Goal: Use online tool/utility: Utilize a website feature to perform a specific function

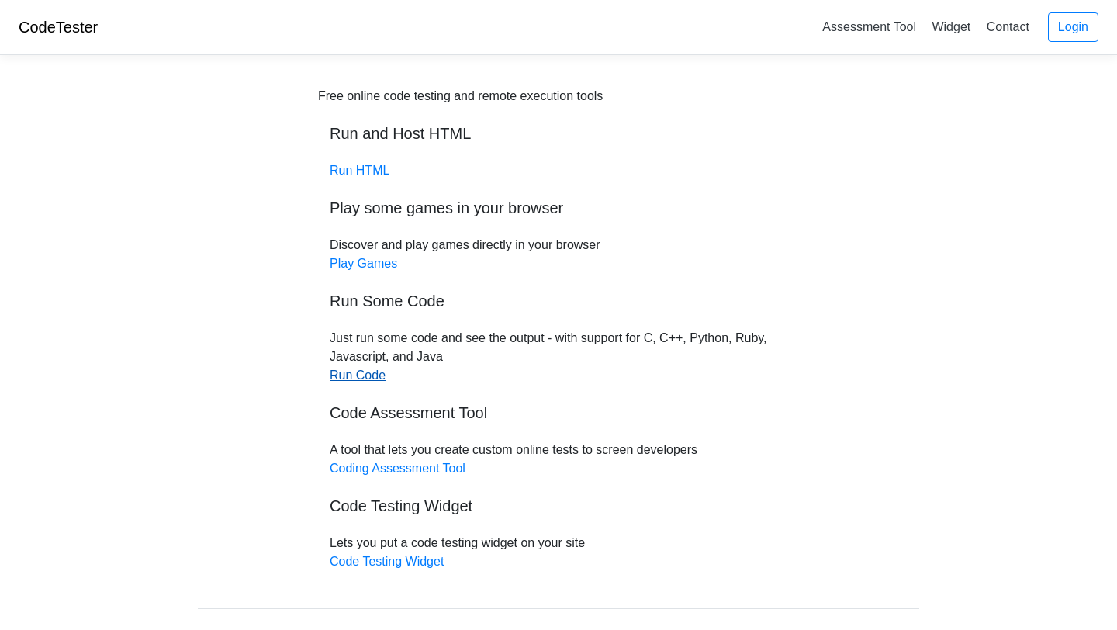
click at [369, 377] on link "Run Code" at bounding box center [358, 374] width 56 height 13
click at [356, 175] on link "Run HTML" at bounding box center [360, 170] width 60 height 13
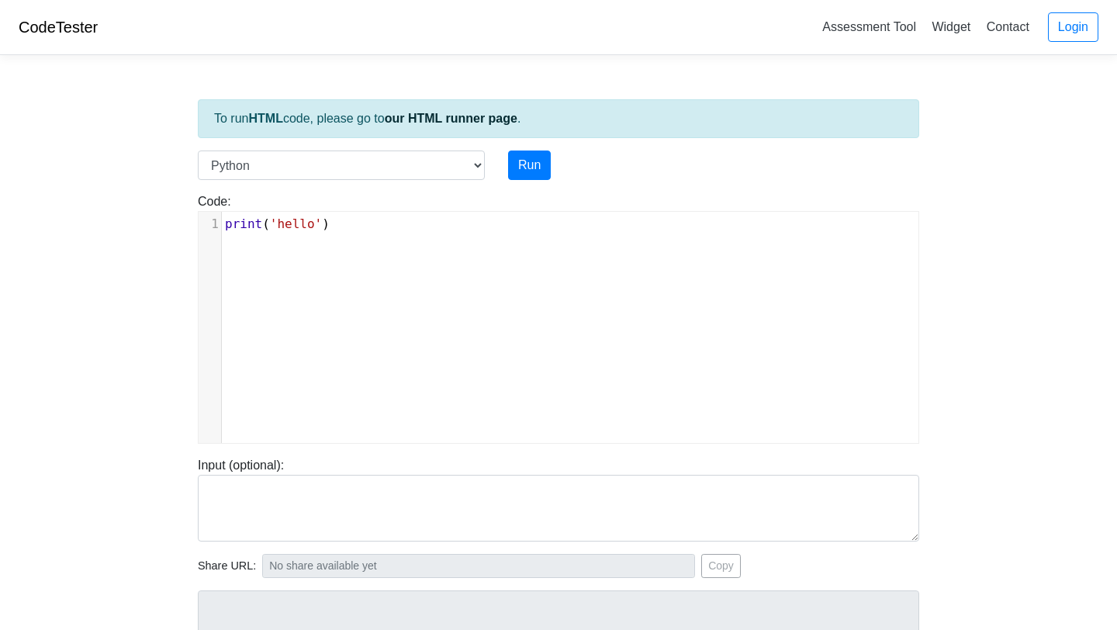
click at [348, 252] on div "xxxxxxxxxx 1 print ( 'hello' )" at bounding box center [570, 339] width 743 height 254
type textarea "print('hello')"
click at [348, 252] on div "xxxxxxxxxx 1 print ( 'hello' )" at bounding box center [570, 339] width 743 height 254
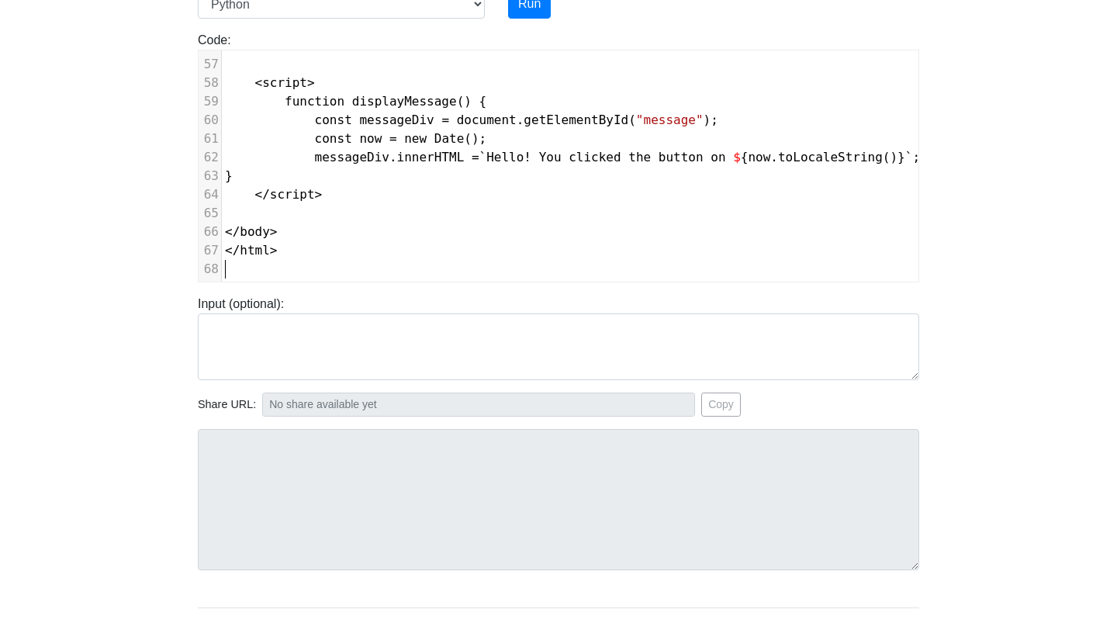
scroll to position [0, 0]
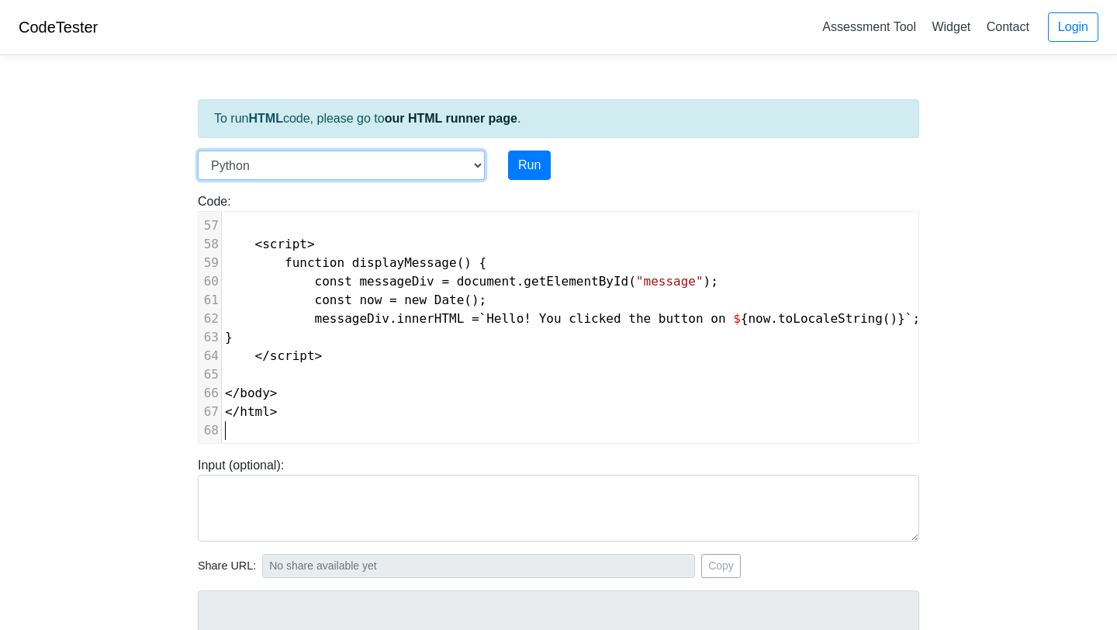
click at [440, 171] on select "C C++ Go Java Javascript Python Ruby" at bounding box center [341, 164] width 287 height 29
select select "javascript"
click at [198, 150] on select "C C++ Go Java Javascript Python Ruby" at bounding box center [341, 164] width 287 height 29
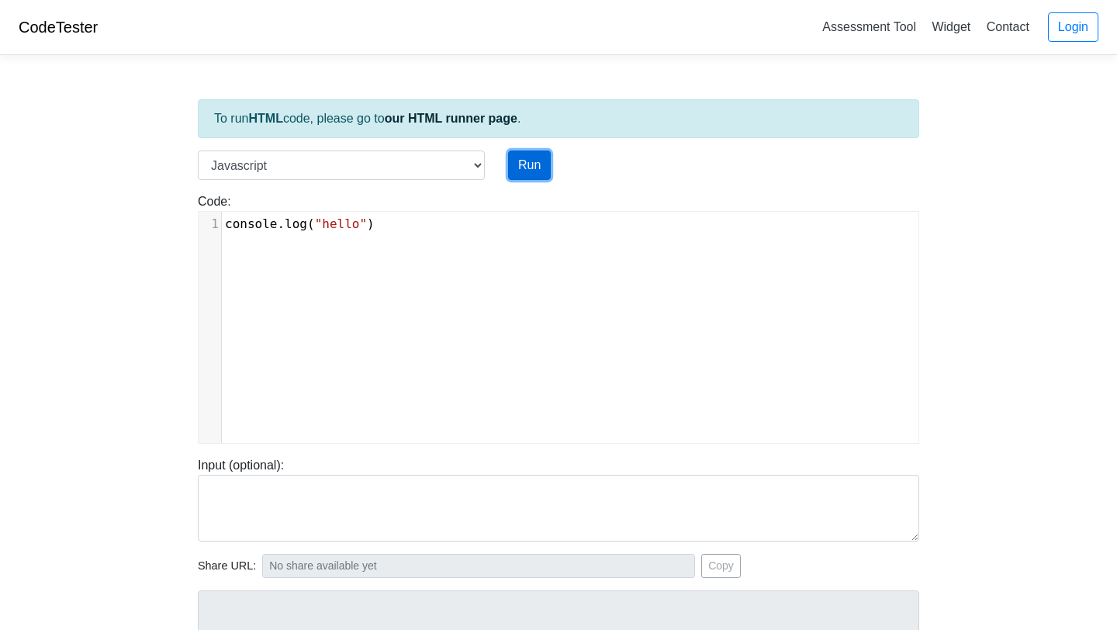
click at [532, 167] on button "Run" at bounding box center [529, 164] width 43 height 29
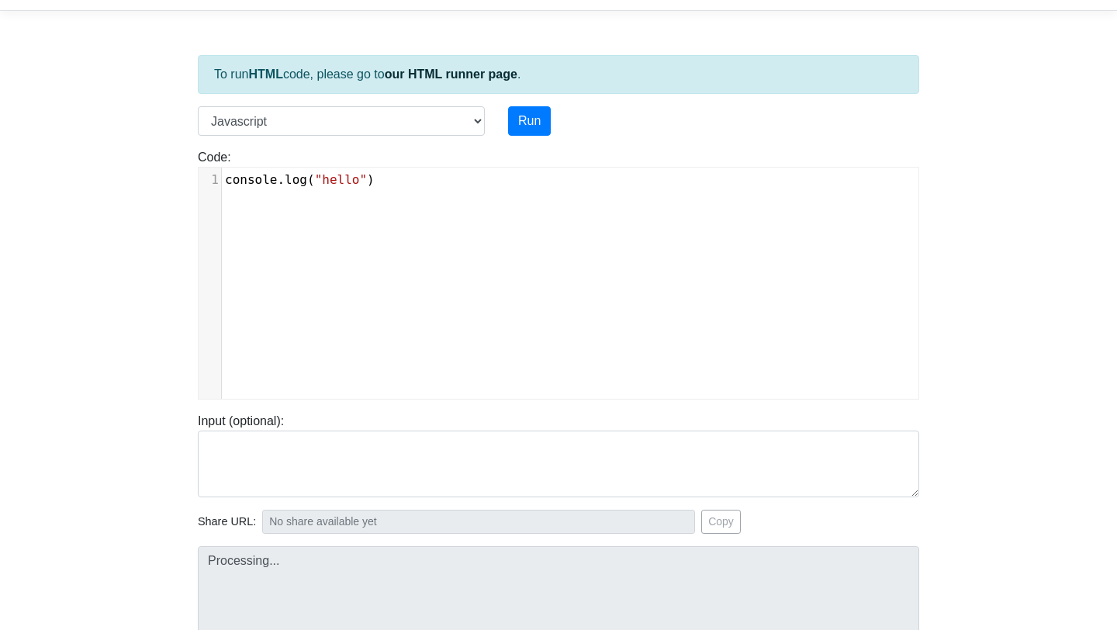
scroll to position [6, 0]
type input "[URL][DOMAIN_NAME]"
type textarea "Stdout: hello"
type textarea "console.log("hello")"
drag, startPoint x: 412, startPoint y: 216, endPoint x: 135, endPoint y: 122, distance: 292.6
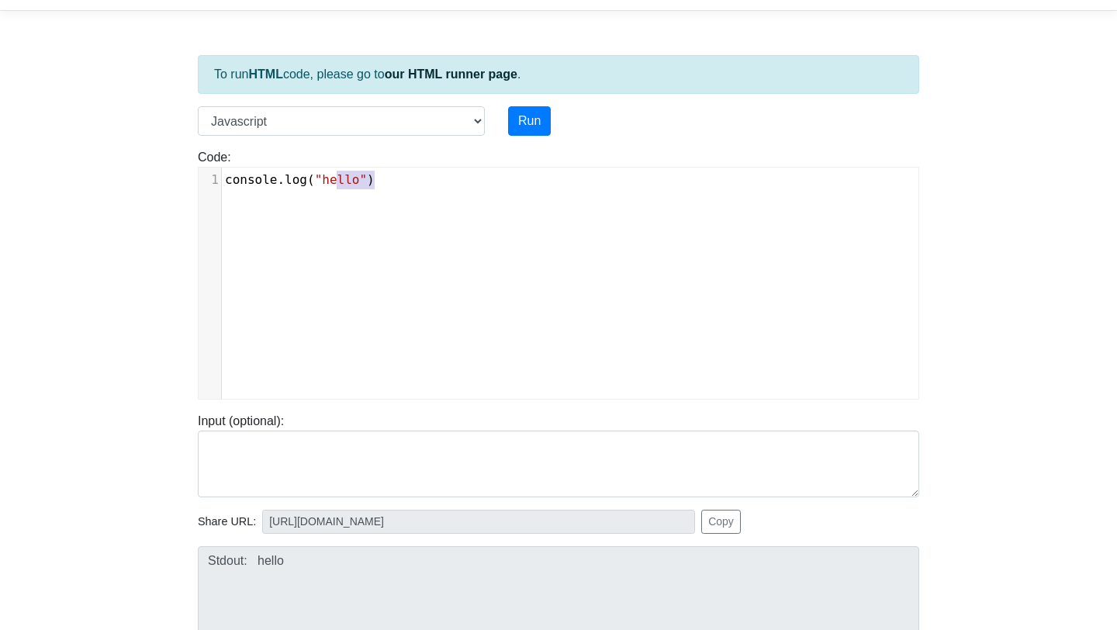
click at [134, 122] on body "CodeTester Assessment Tool Widget Contact Login To run HTML code, please go to …" at bounding box center [558, 369] width 1117 height 827
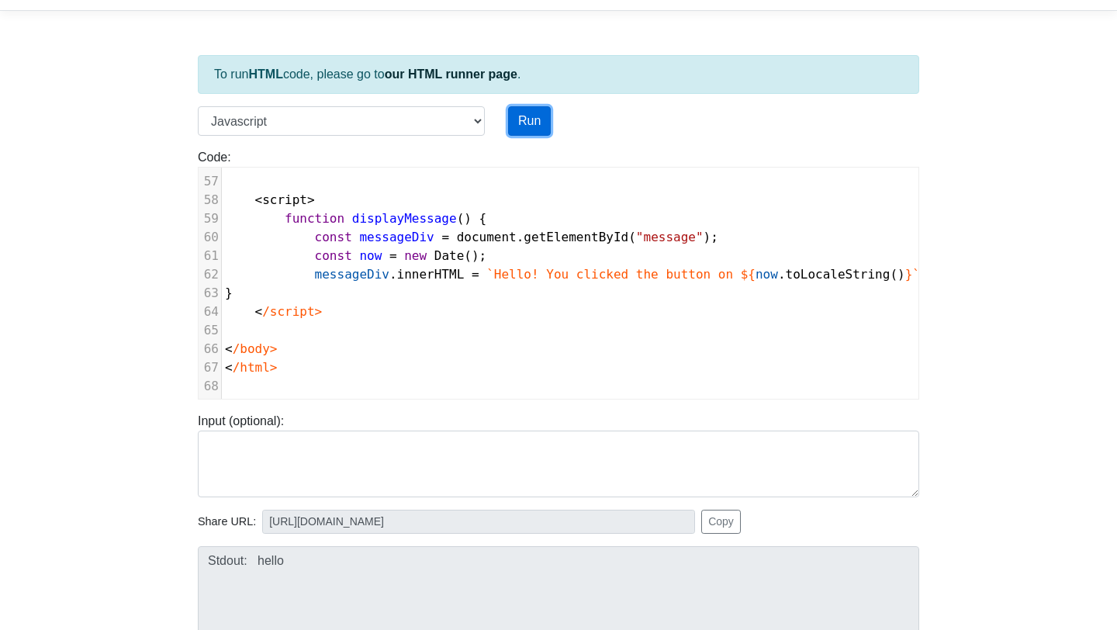
click at [528, 122] on button "Run" at bounding box center [529, 120] width 43 height 29
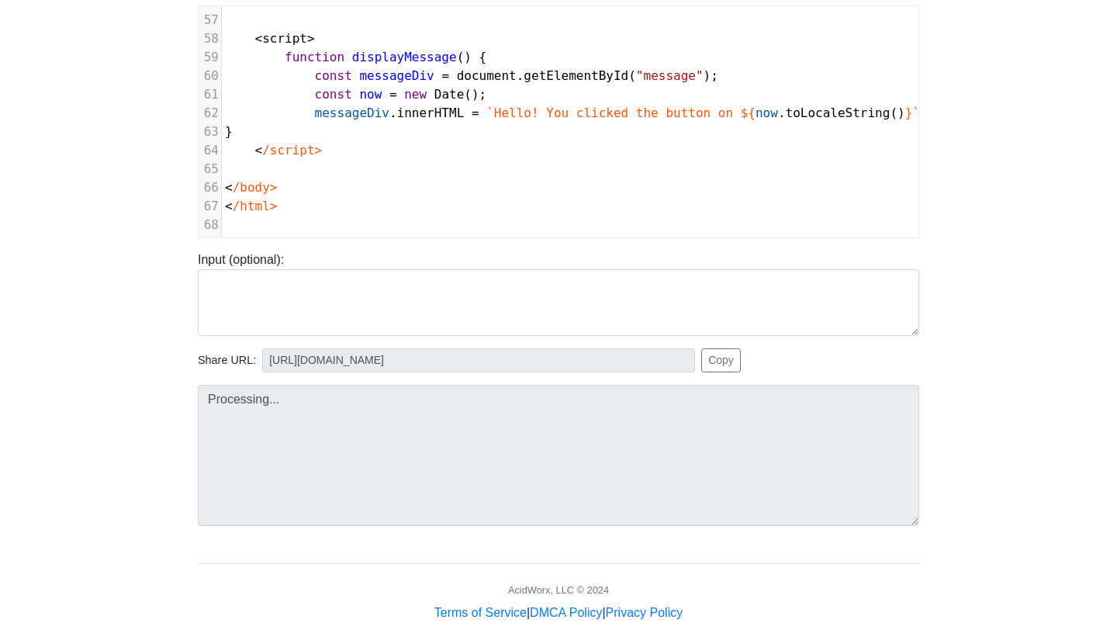
type input "https://codetester.io/runner?s=DZlwAdwdzM"
type textarea "Submission status: Runtime Error (NZEC) Stderr: /box/script.js:1 <!DOCTYPE html…"
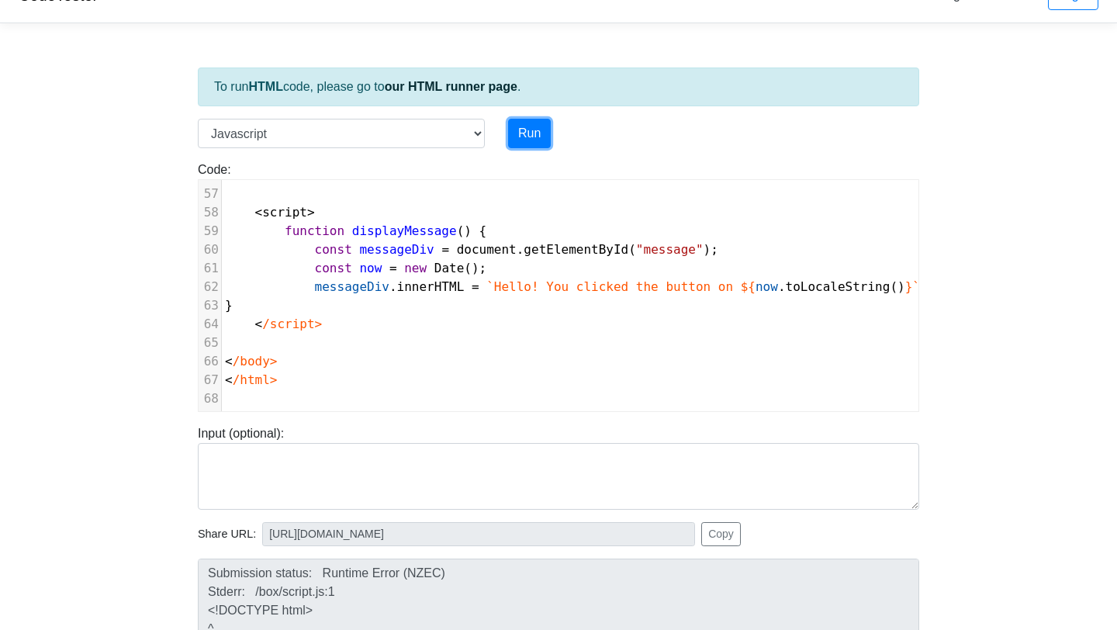
scroll to position [0, 0]
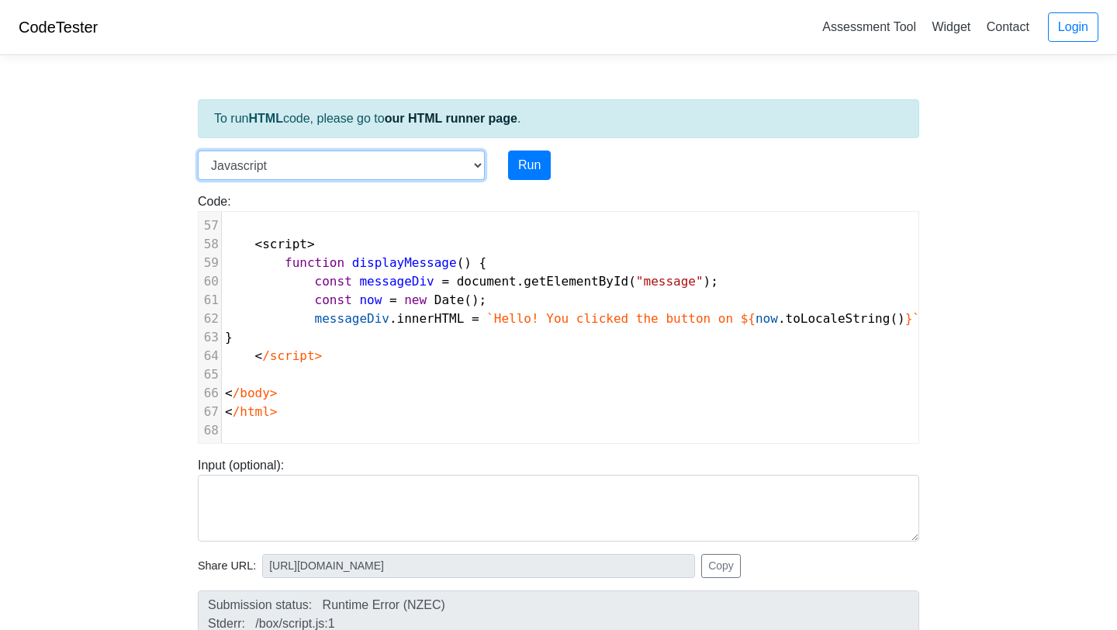
click at [387, 170] on select "C C++ Go Java Javascript Python Ruby" at bounding box center [341, 164] width 287 height 29
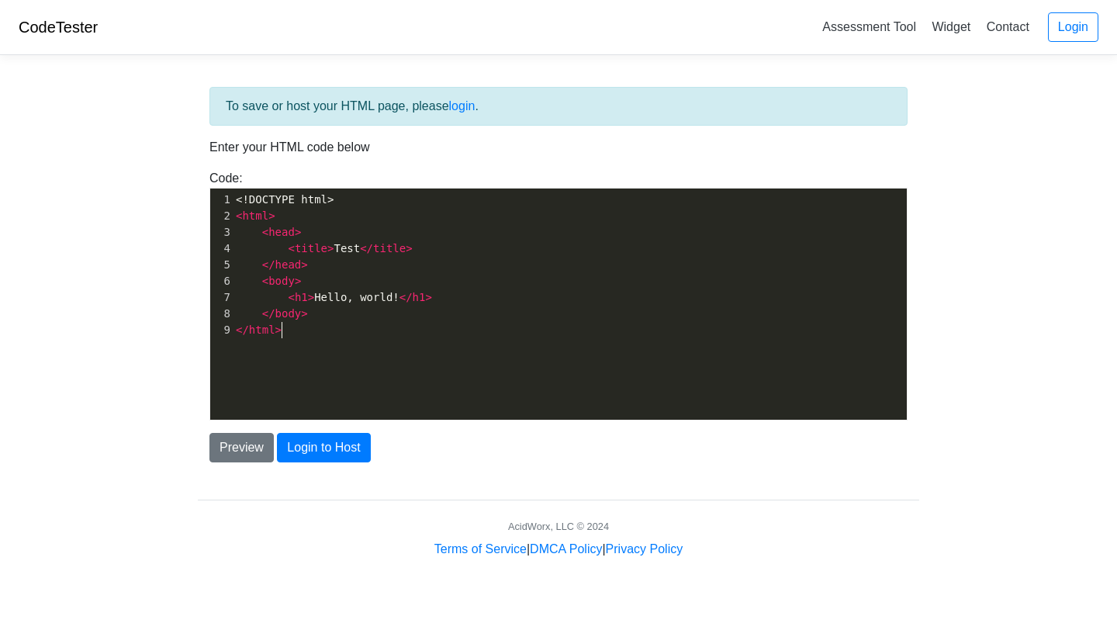
scroll to position [5, 0]
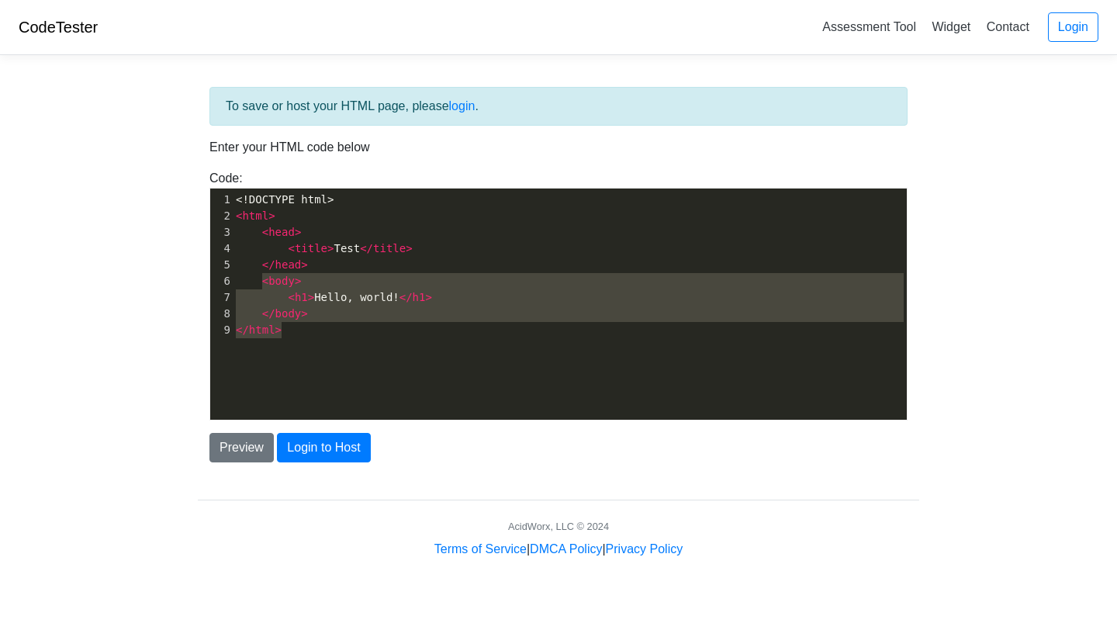
type textarea "<!DOCTYPE html> <html> <head> <title>Test</title> </head> <body> <h1>Hello, wor…"
drag, startPoint x: 320, startPoint y: 347, endPoint x: 109, endPoint y: -33, distance: 435.3
click at [109, 0] on html "CodeTester Assessment Tool Widget Contact Login To save or host your HTML page,…" at bounding box center [558, 298] width 1117 height 596
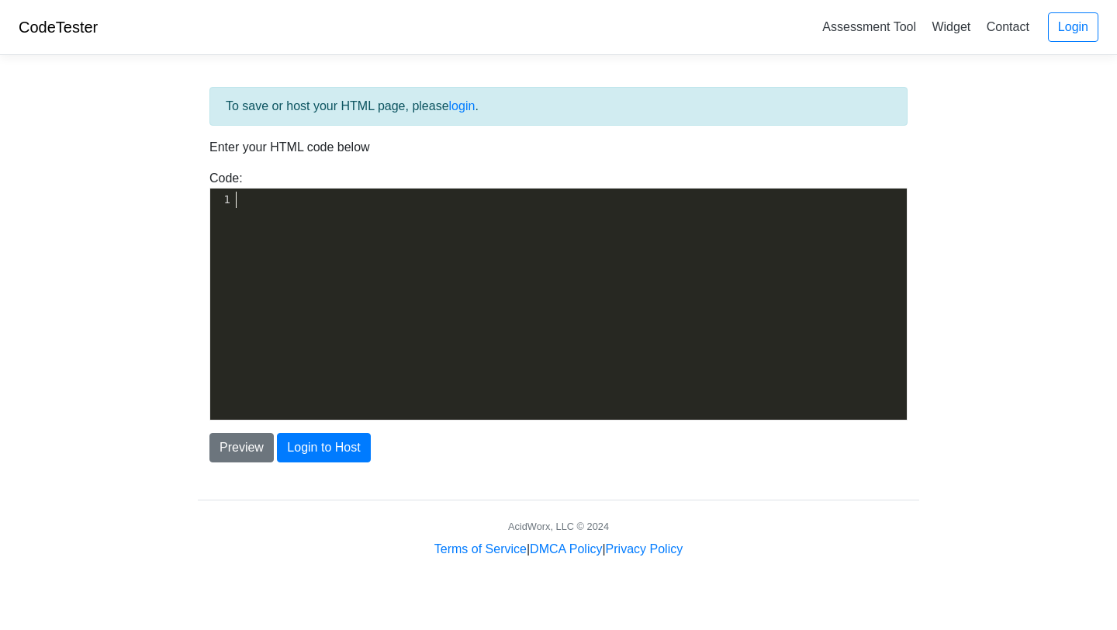
scroll to position [1078, 0]
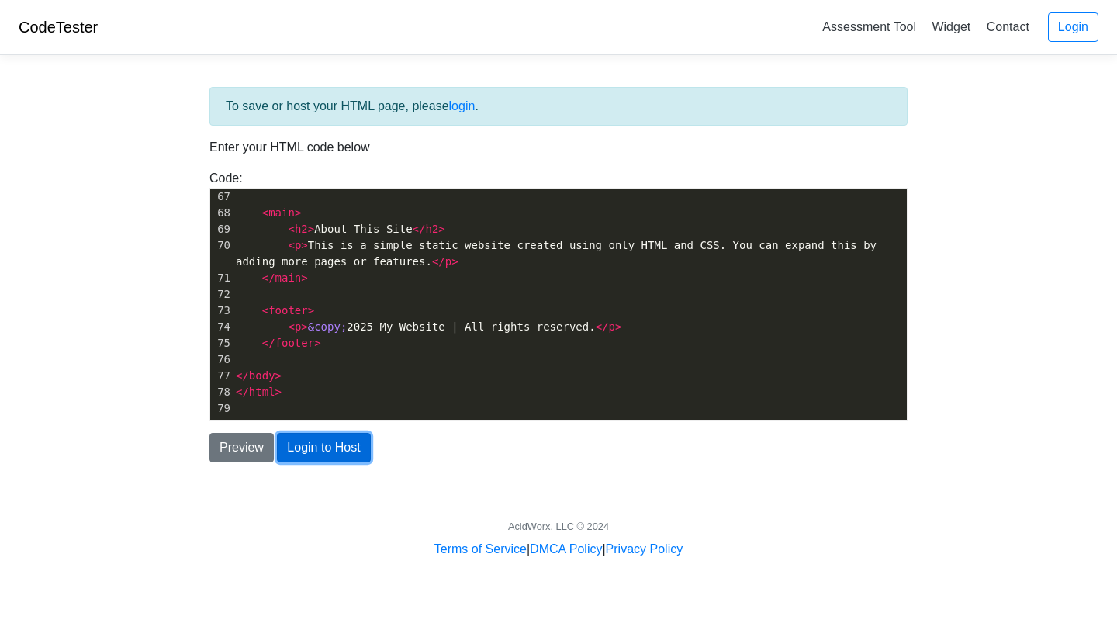
click at [340, 443] on button "Login to Host" at bounding box center [323, 447] width 93 height 29
click at [237, 459] on button "Preview" at bounding box center [241, 447] width 64 height 29
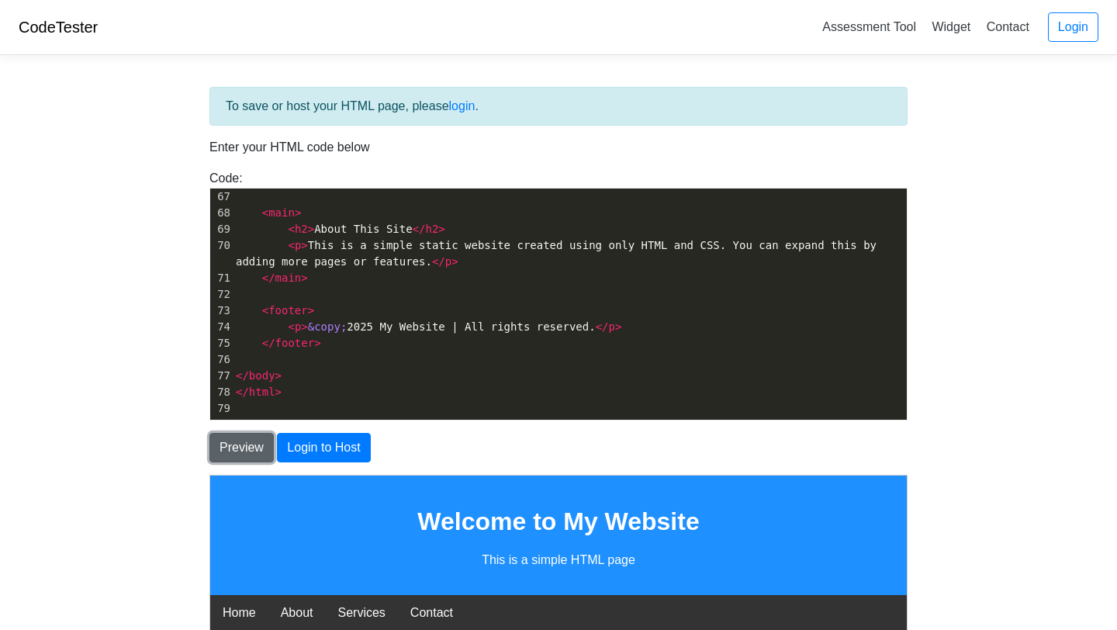
scroll to position [0, 0]
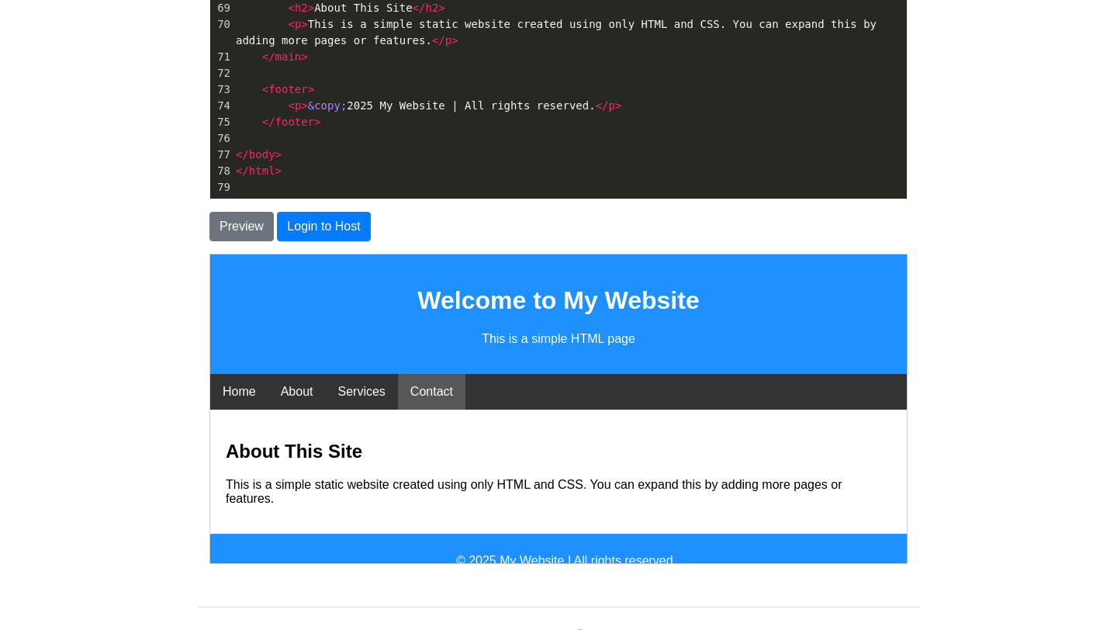
click at [443, 399] on link "Contact" at bounding box center [430, 391] width 67 height 36
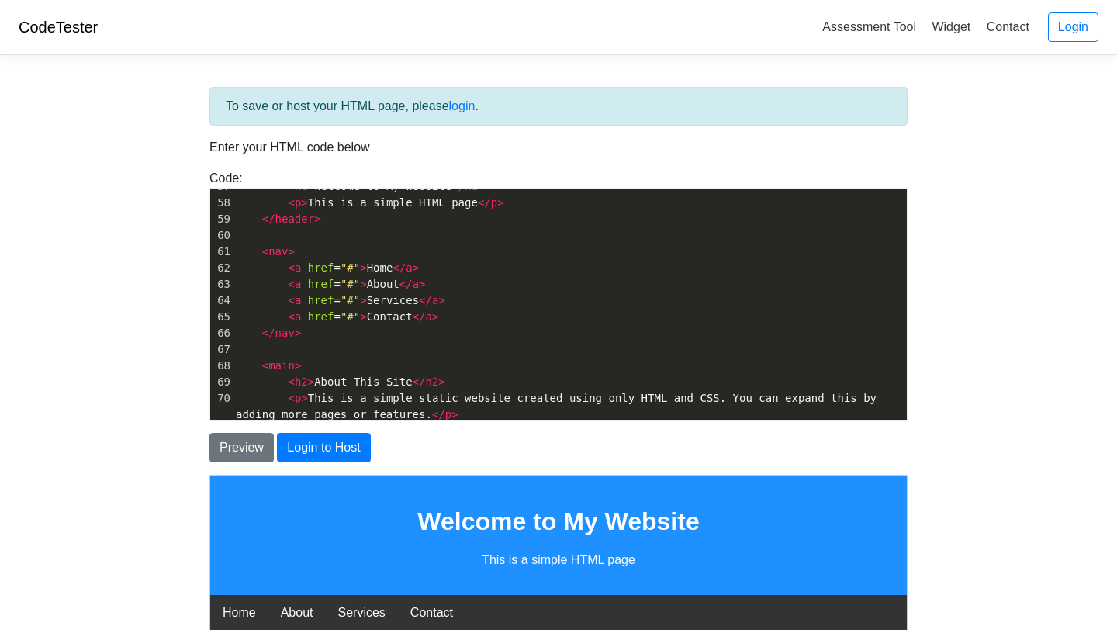
scroll to position [971, 0]
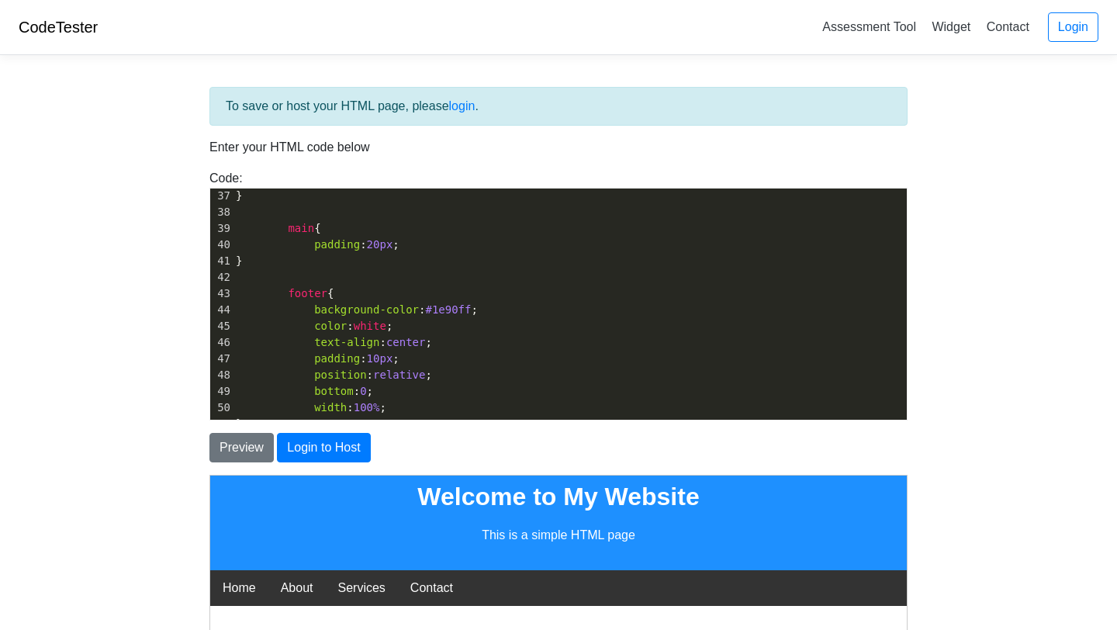
click at [380, 406] on span "100%" at bounding box center [367, 407] width 26 height 12
type textarea "50"
click at [236, 452] on button "Preview" at bounding box center [241, 447] width 64 height 29
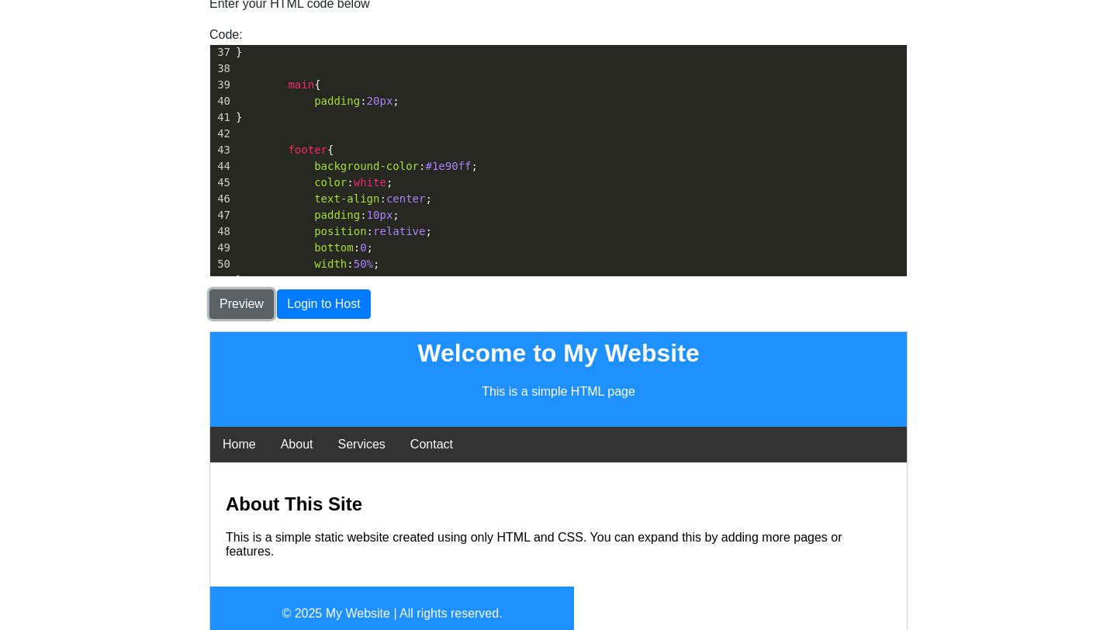
click at [249, 301] on button "Preview" at bounding box center [241, 303] width 64 height 29
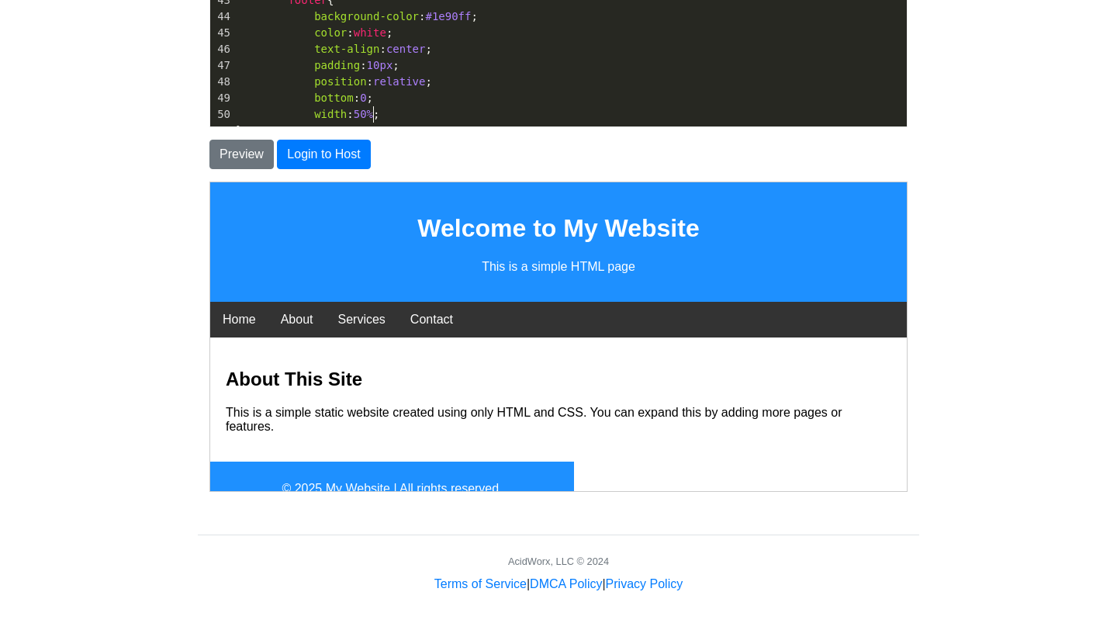
click at [371, 110] on span "50%" at bounding box center [363, 114] width 19 height 12
type textarea "25"
click at [256, 145] on button "Preview" at bounding box center [241, 154] width 64 height 29
click at [372, 116] on span "25%" at bounding box center [363, 114] width 19 height 12
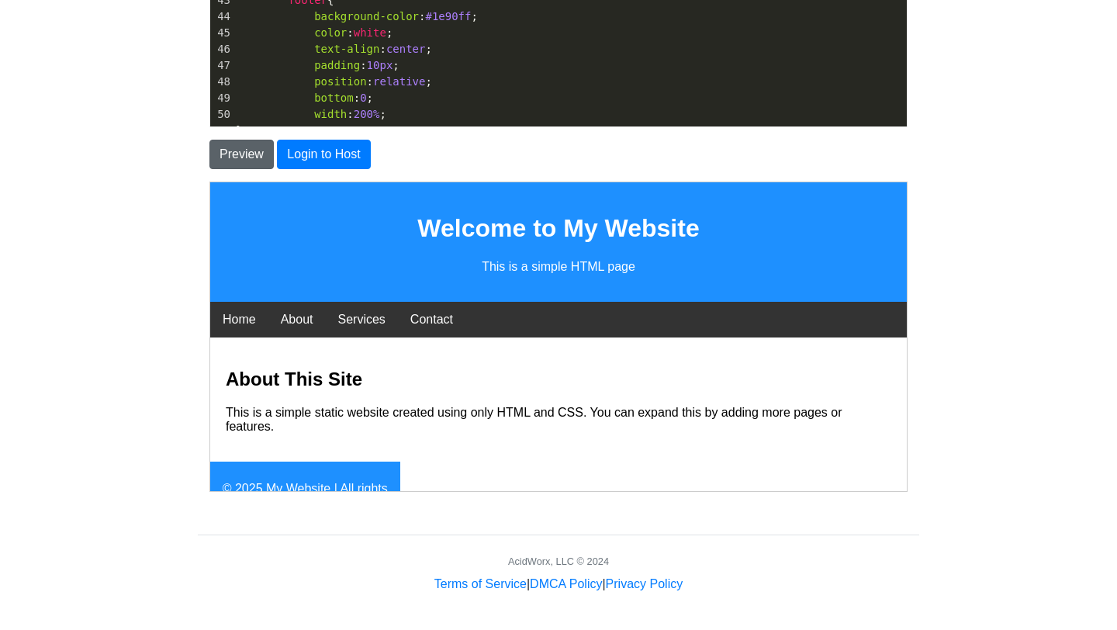
type textarea "200"
click at [260, 153] on button "Preview" at bounding box center [241, 154] width 64 height 29
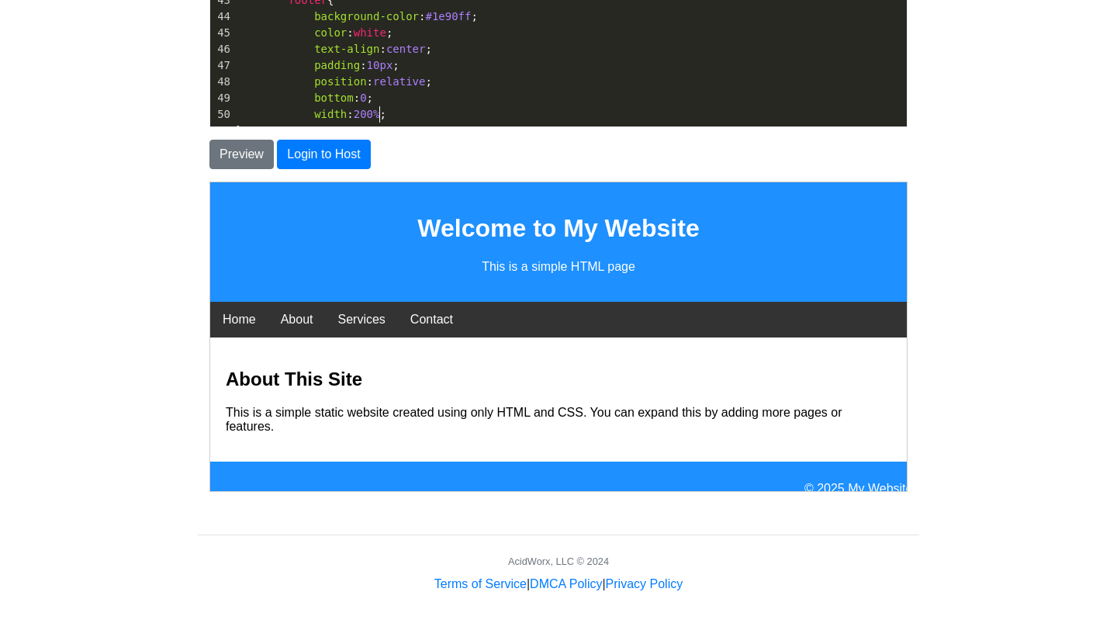
click at [379, 116] on span "200%" at bounding box center [367, 114] width 26 height 12
type textarea "100"
click at [257, 157] on button "Preview" at bounding box center [241, 154] width 64 height 29
